Goal: Task Accomplishment & Management: Use online tool/utility

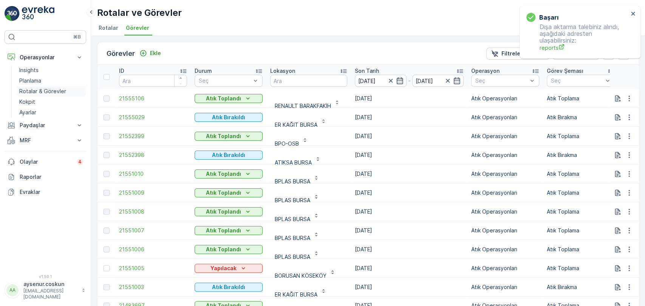
click at [45, 88] on p "Rotalar & Görevler" at bounding box center [42, 92] width 47 height 8
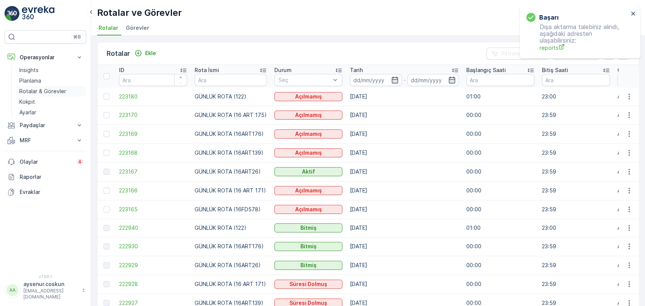
click at [68, 88] on link "Rotalar & Görevler" at bounding box center [51, 91] width 70 height 11
click at [37, 84] on p "Planlama" at bounding box center [30, 81] width 22 height 8
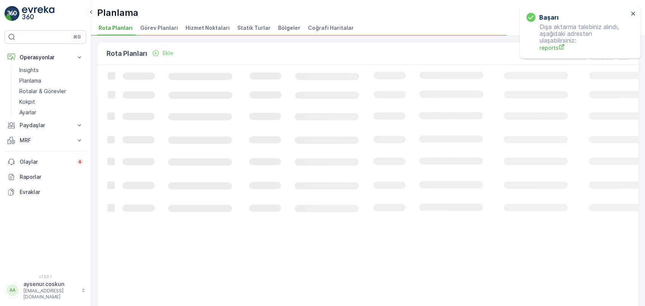
click at [211, 29] on span "Hizmet Noktaları" at bounding box center [207, 28] width 44 height 8
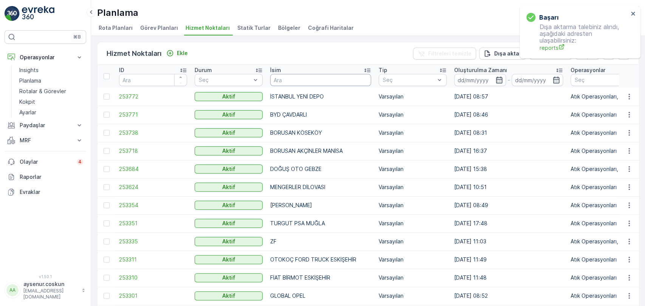
click at [326, 76] on input "text" at bounding box center [320, 80] width 101 height 12
type input "S"
type input "DOĞUŞ"
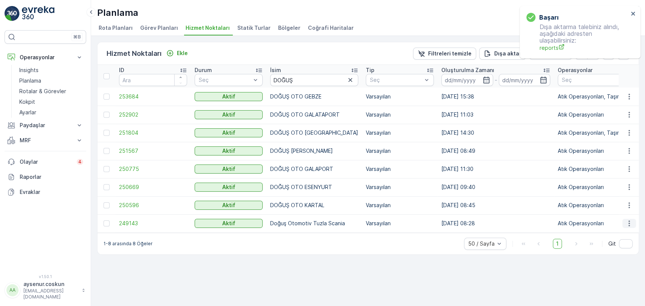
click at [628, 221] on icon "button" at bounding box center [628, 224] width 1 height 6
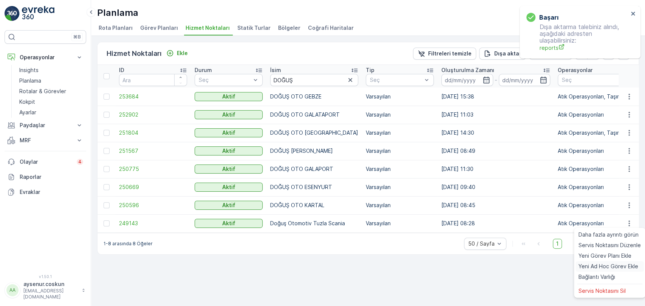
click at [610, 269] on span "Yeni Ad Hoc Görev Ekle" at bounding box center [608, 267] width 60 height 8
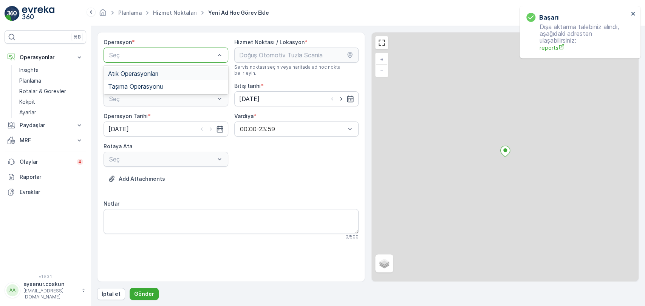
click at [170, 68] on div "Atık Operasyonları" at bounding box center [165, 73] width 125 height 13
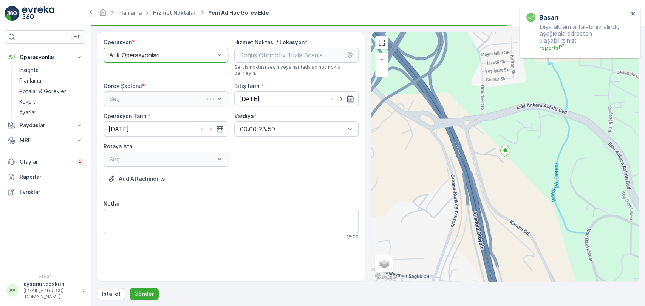
click at [170, 95] on div "Seç" at bounding box center [165, 98] width 125 height 15
click at [148, 114] on div "Atık Toplama" at bounding box center [166, 117] width 116 height 7
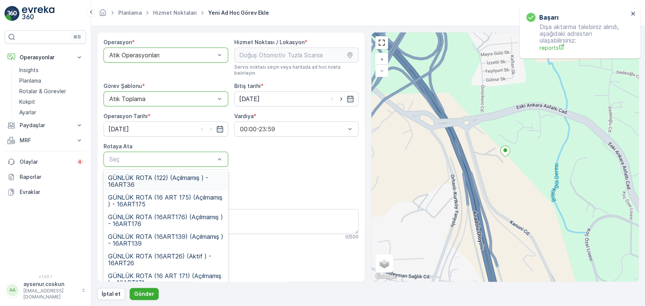
click at [158, 177] on span "GÜNLÜK ROTA (122) (Açılmamış ) - 16ART36" at bounding box center [166, 181] width 116 height 14
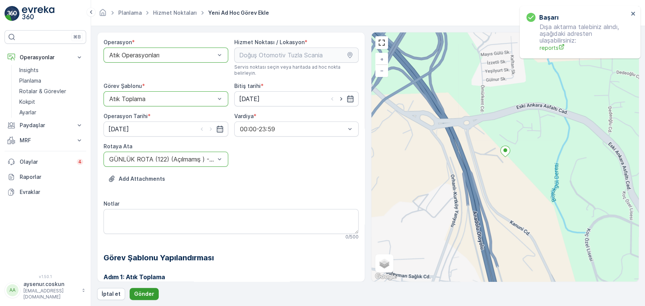
click at [148, 299] on button "Gönder" at bounding box center [144, 294] width 29 height 12
